Goal: Use online tool/utility: Use online tool/utility

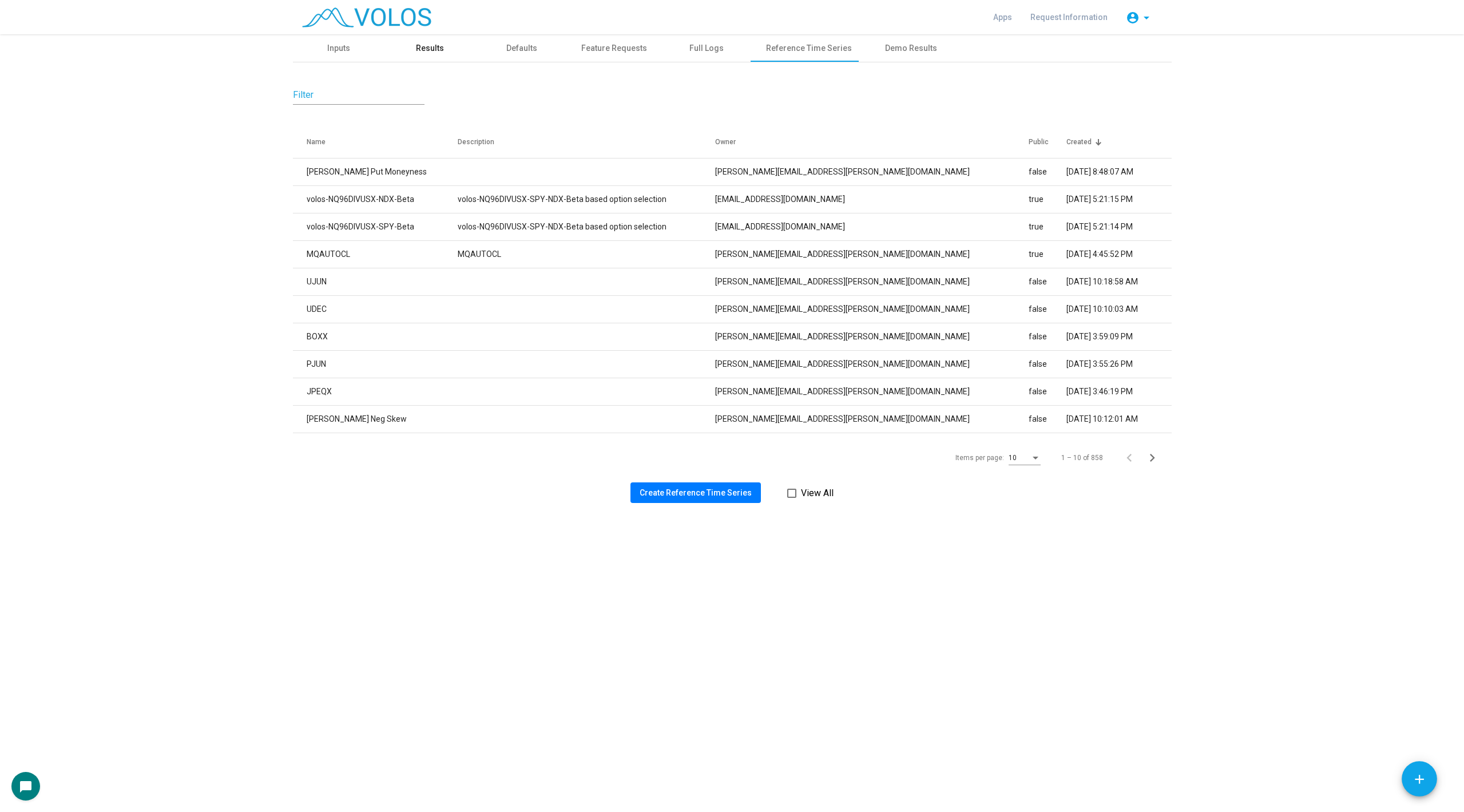
click at [430, 45] on div "Results" at bounding box center [429, 48] width 28 height 12
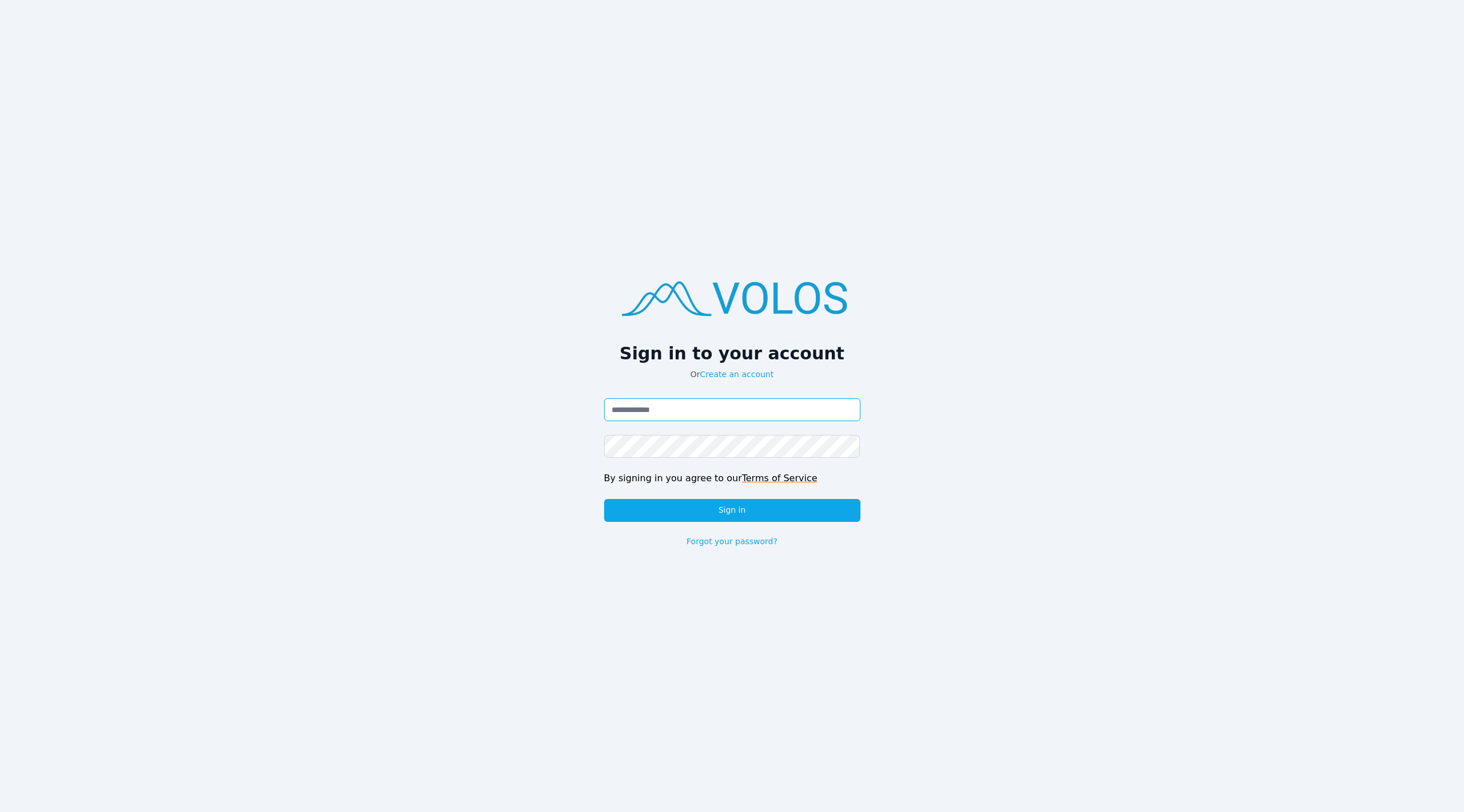
type input "**********"
click at [700, 504] on button "Sign in" at bounding box center [732, 510] width 256 height 23
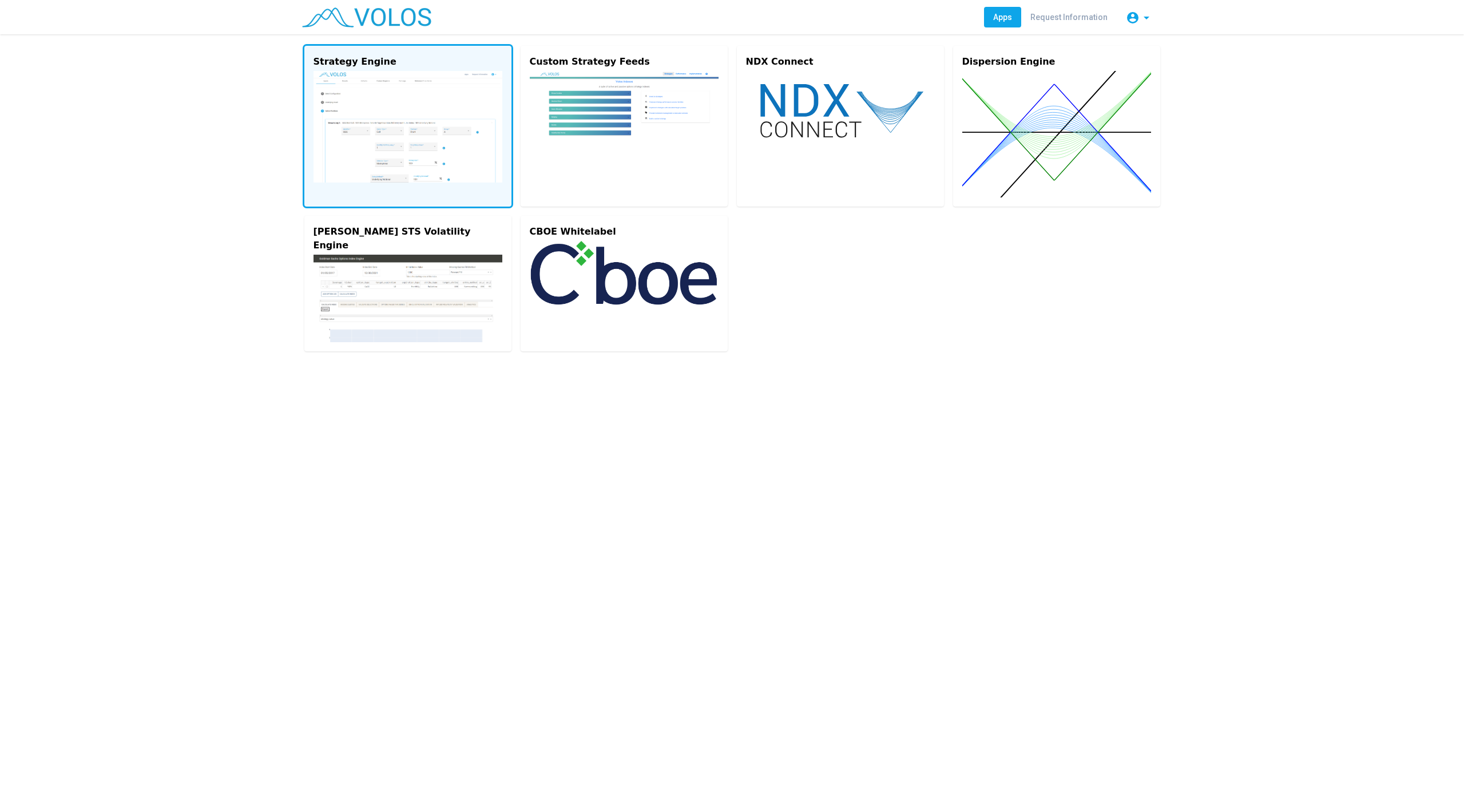
click at [403, 115] on img at bounding box center [408, 126] width 189 height 112
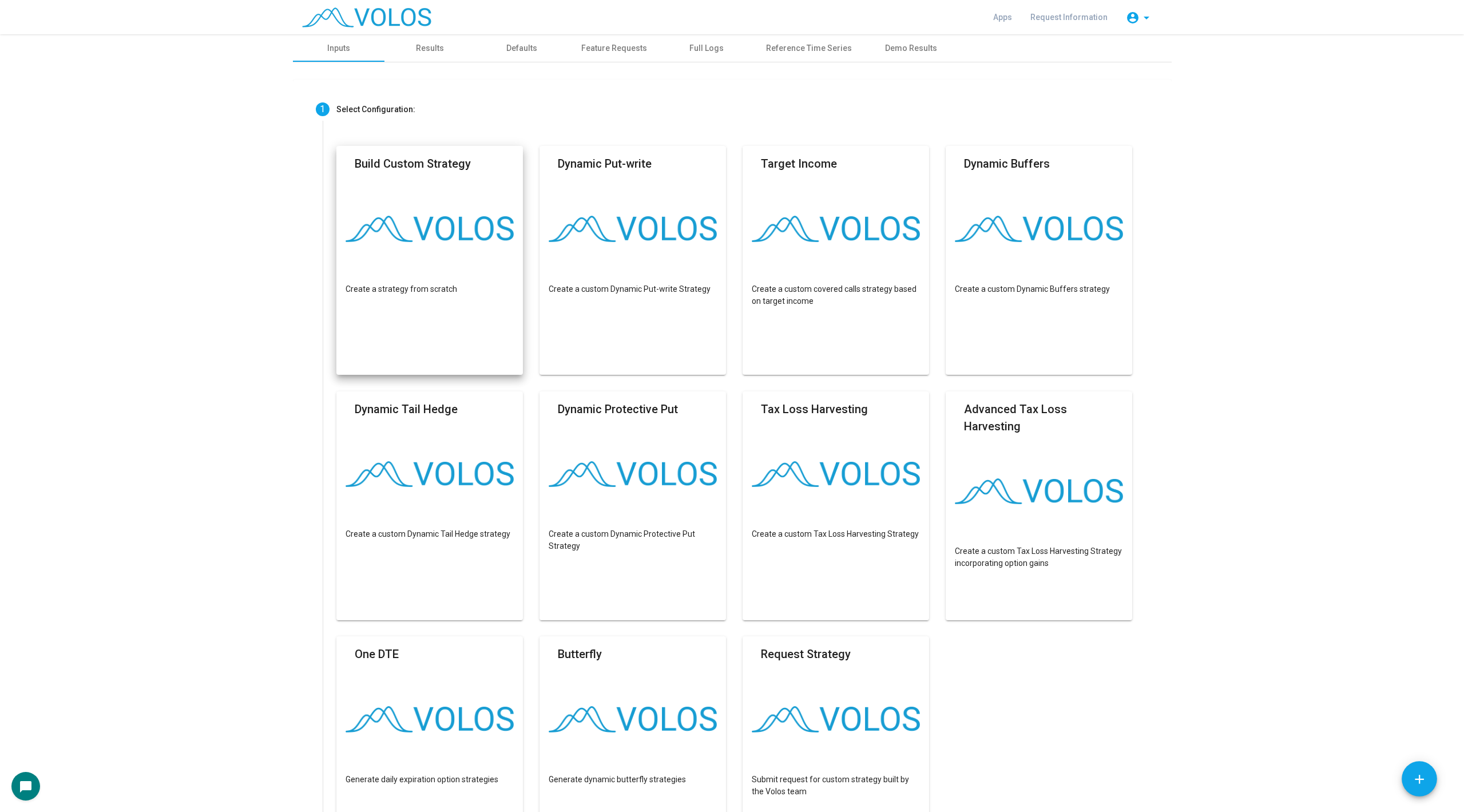
click at [476, 313] on mat-card "Build Custom Strategy Create a strategy from scratch" at bounding box center [430, 261] width 187 height 229
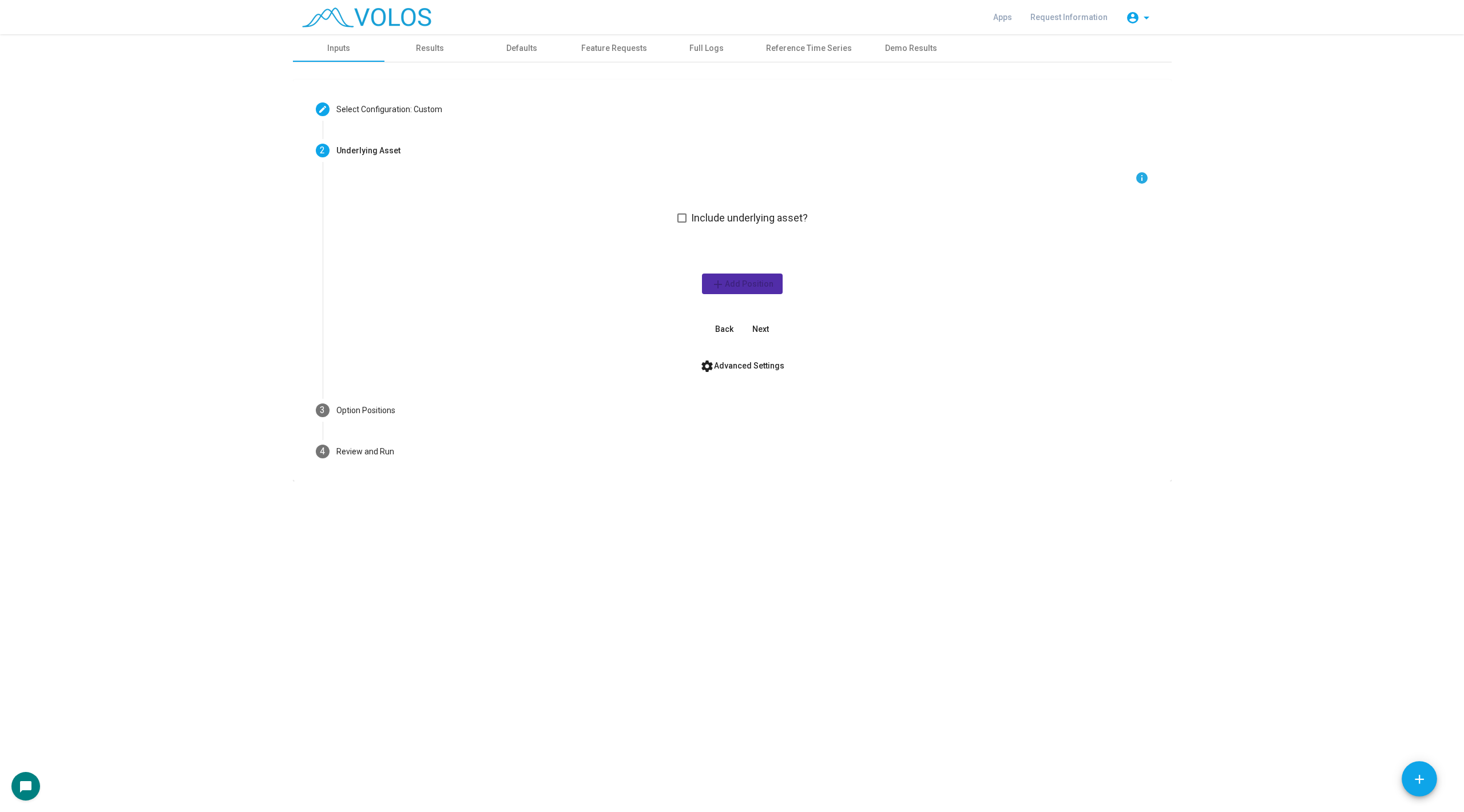
click at [681, 218] on span at bounding box center [681, 217] width 10 height 10
